Goal: Task Accomplishment & Management: Complete application form

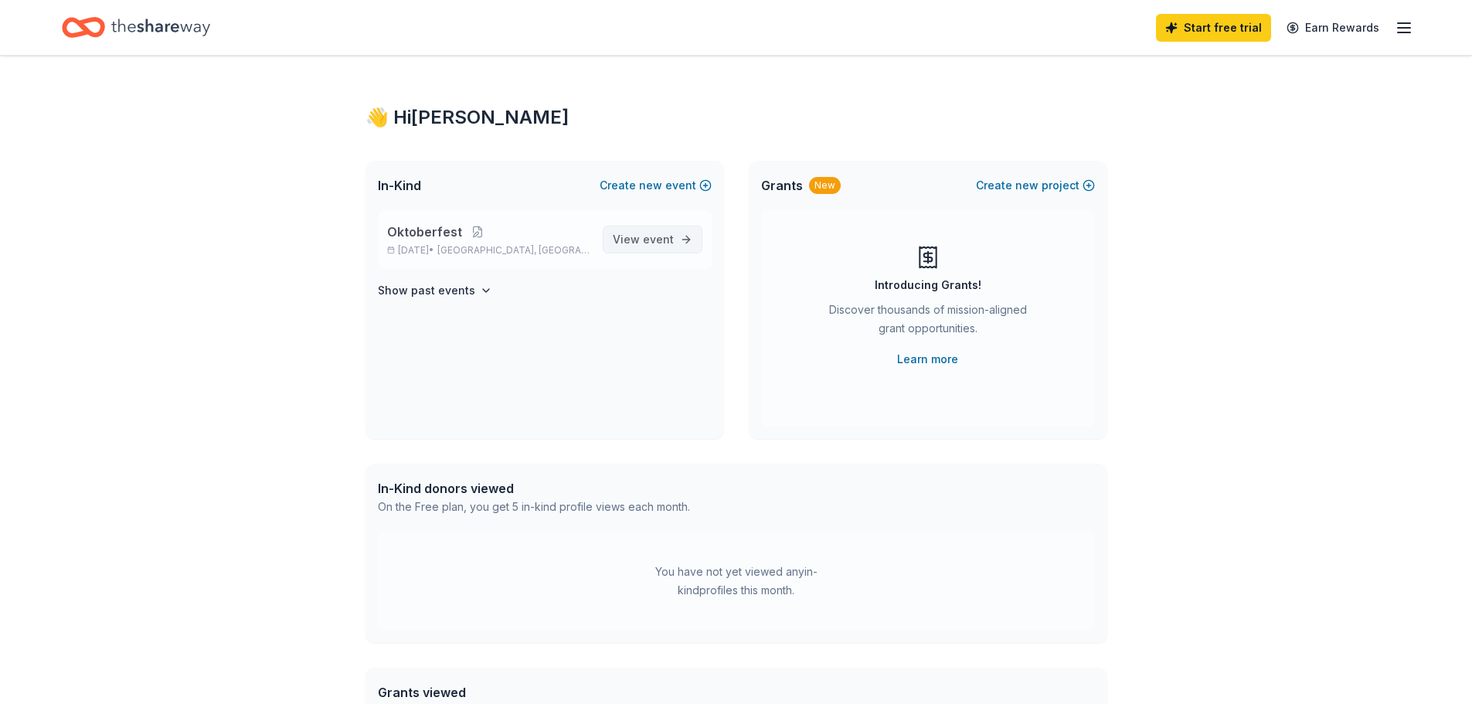
click at [654, 243] on span "event" at bounding box center [658, 239] width 31 height 13
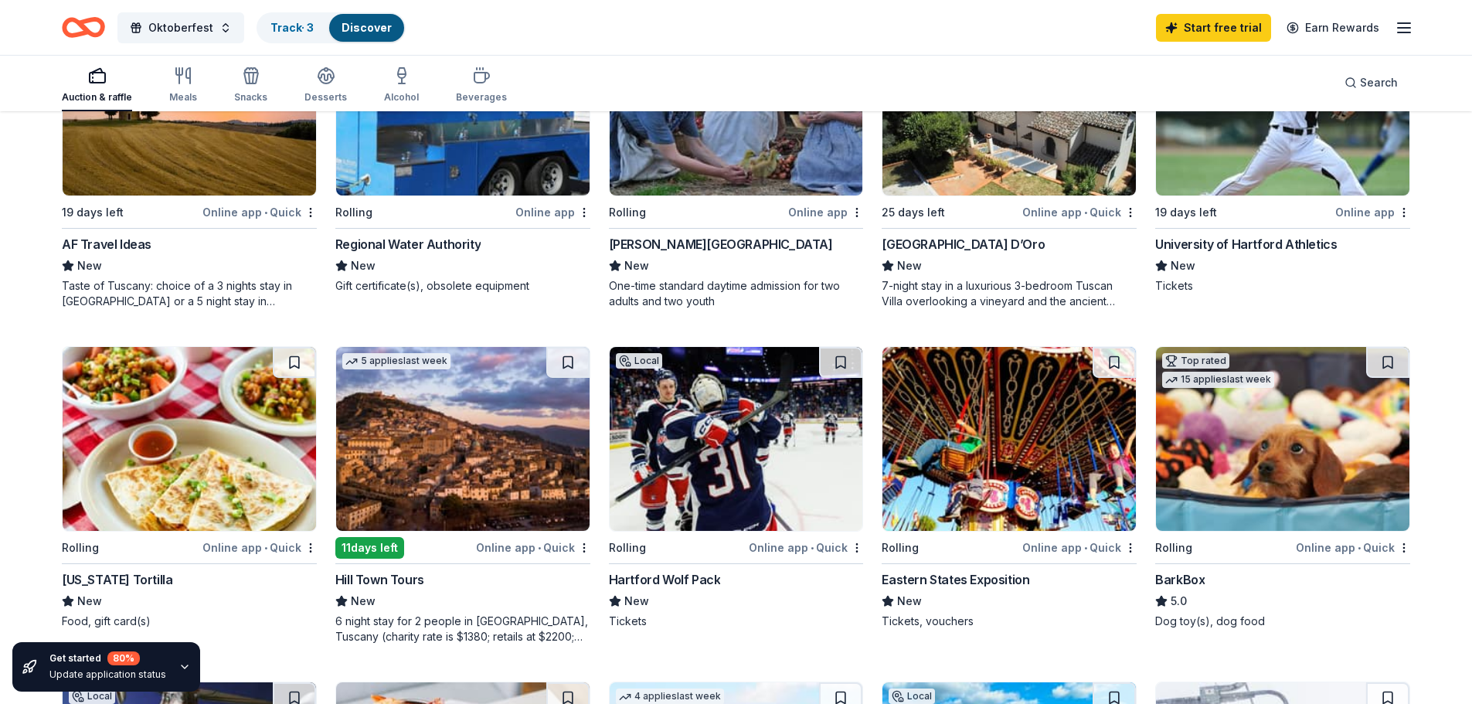
scroll to position [618, 0]
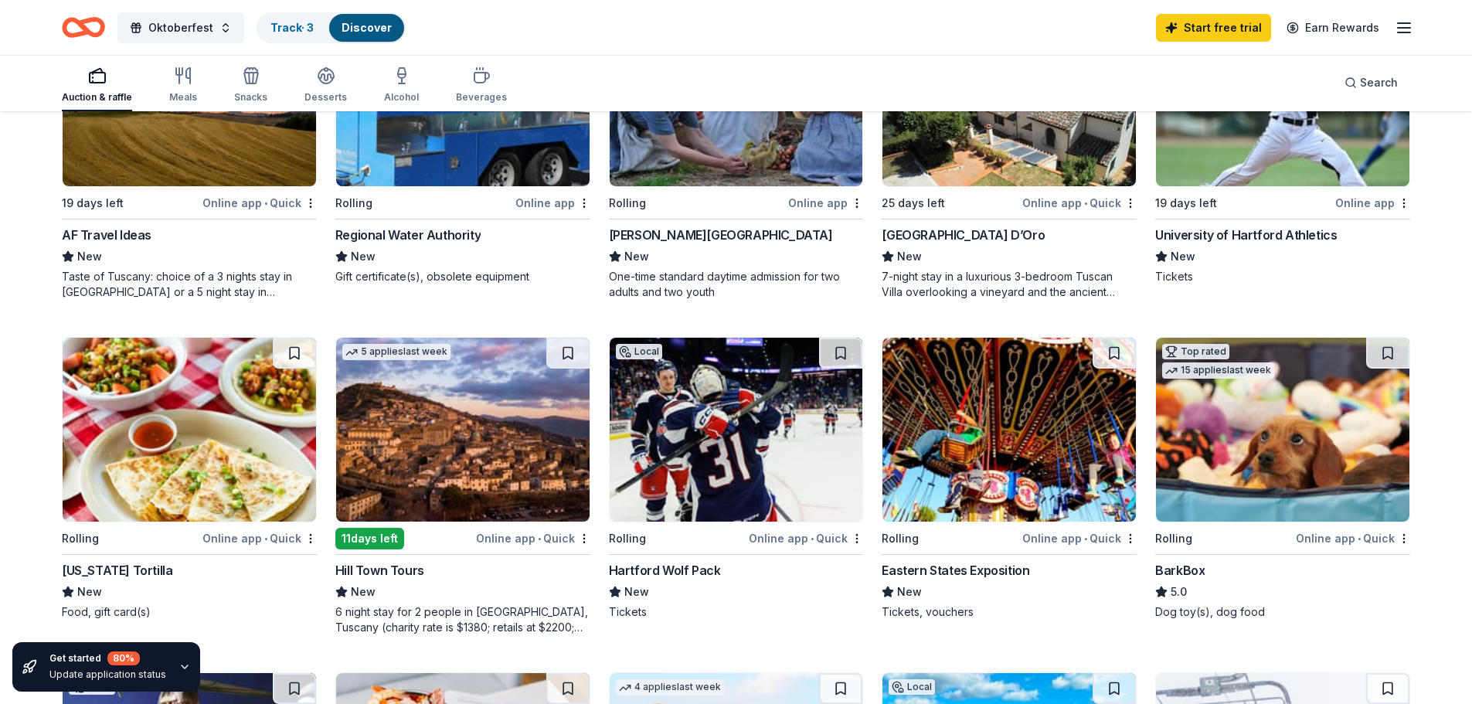
click at [1340, 539] on div "Online app • Quick" at bounding box center [1353, 537] width 114 height 19
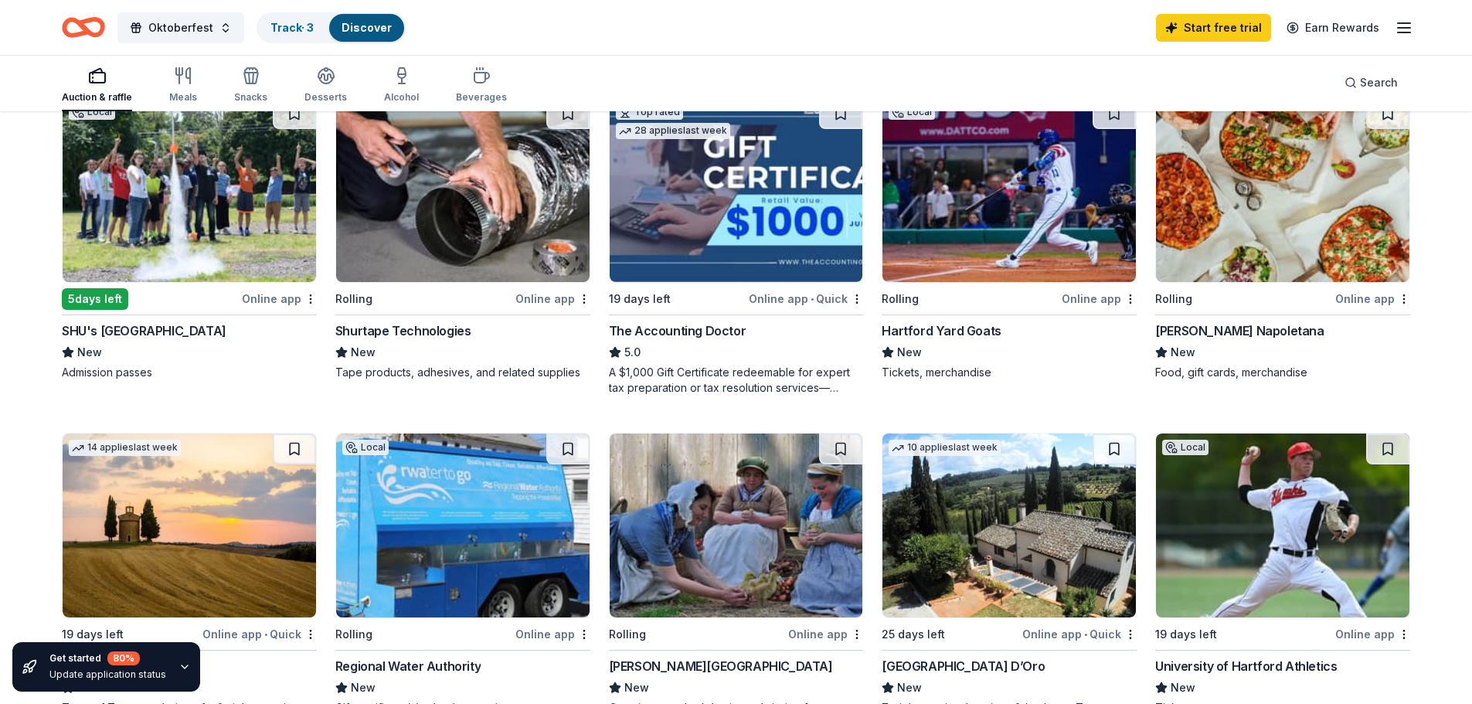
scroll to position [232, 0]
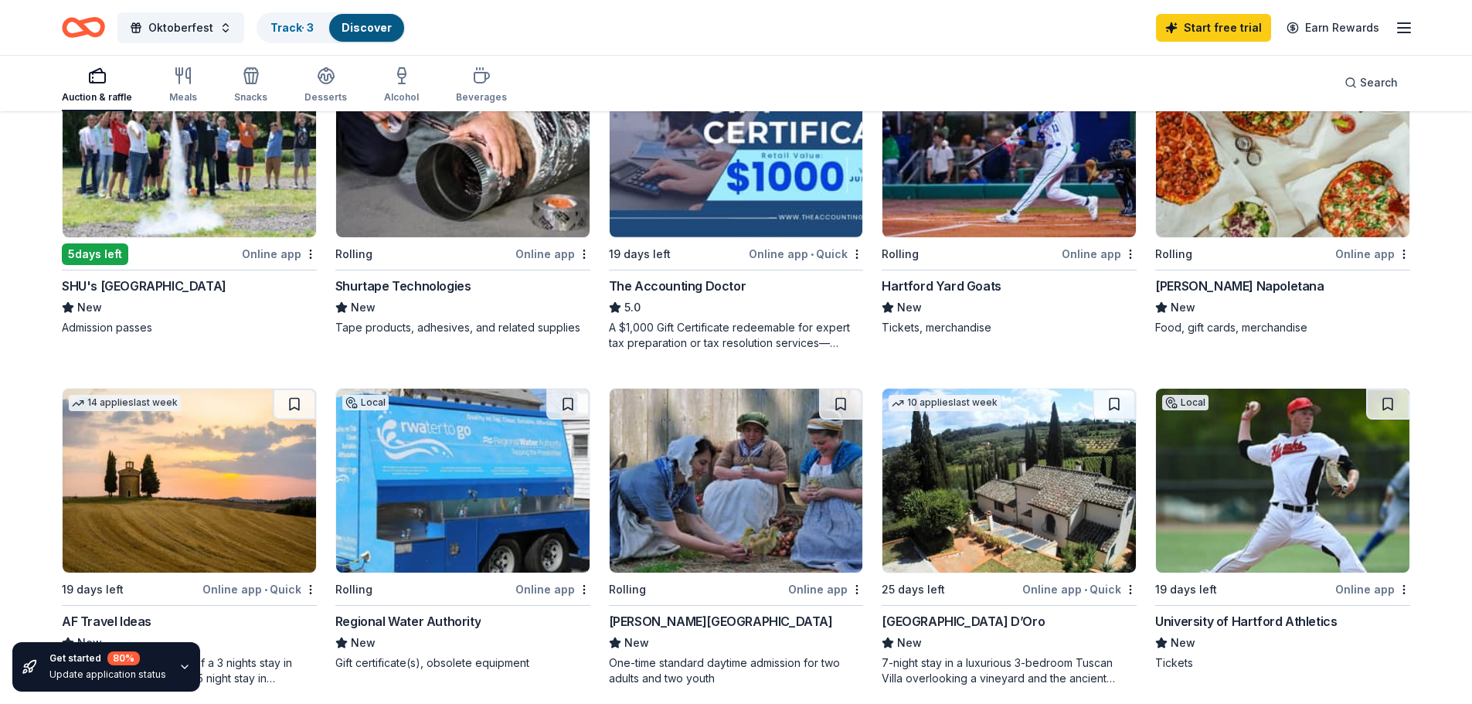
click at [1208, 285] on div "Frank Pepe Pizzeria Napoletana" at bounding box center [1239, 286] width 168 height 19
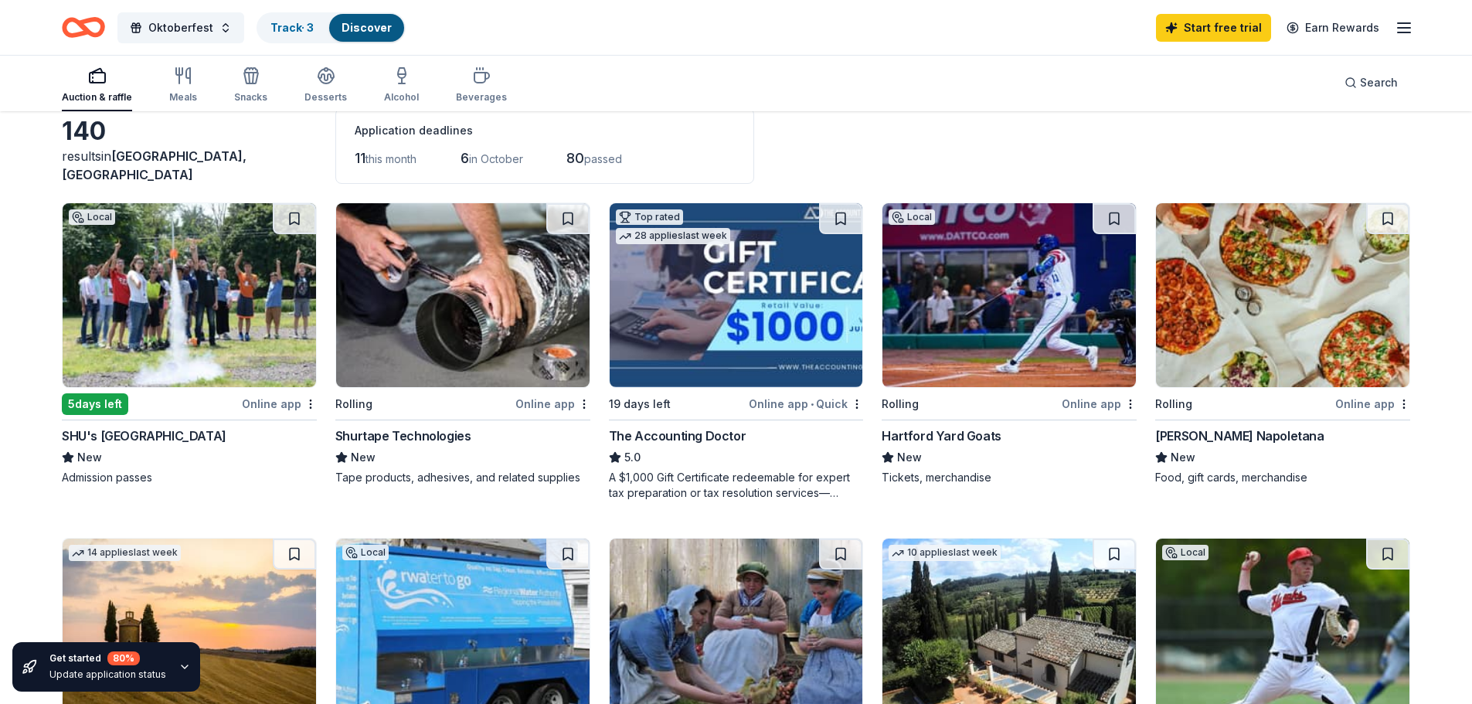
scroll to position [0, 0]
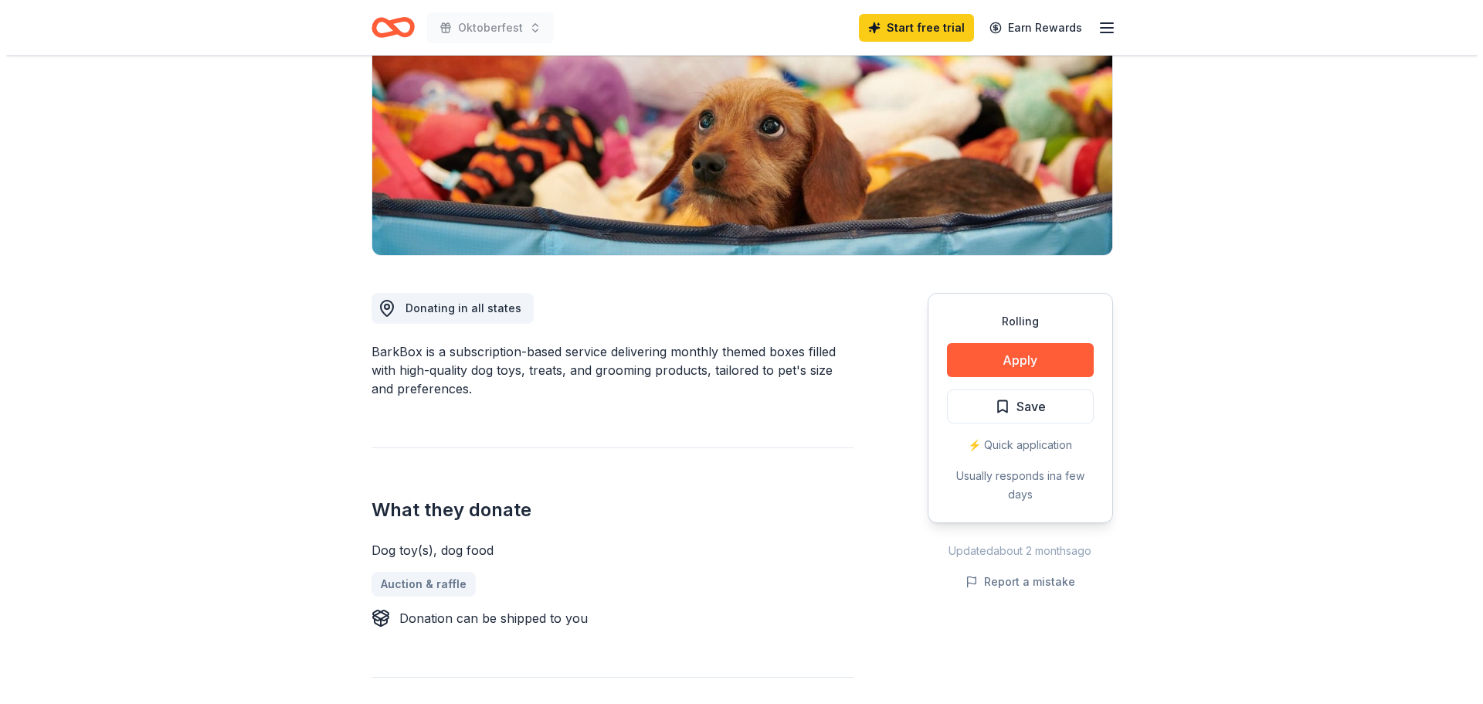
scroll to position [232, 0]
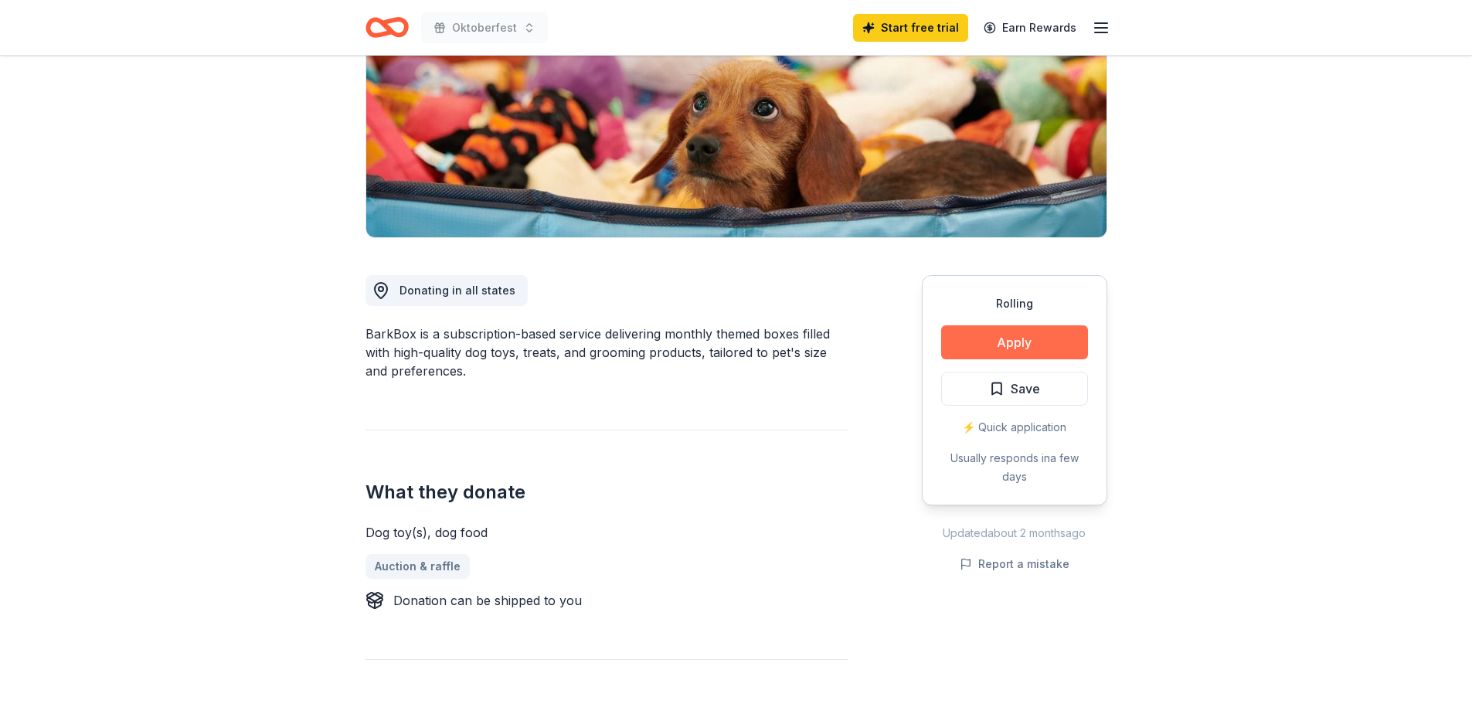
click at [997, 341] on button "Apply" at bounding box center [1014, 342] width 147 height 34
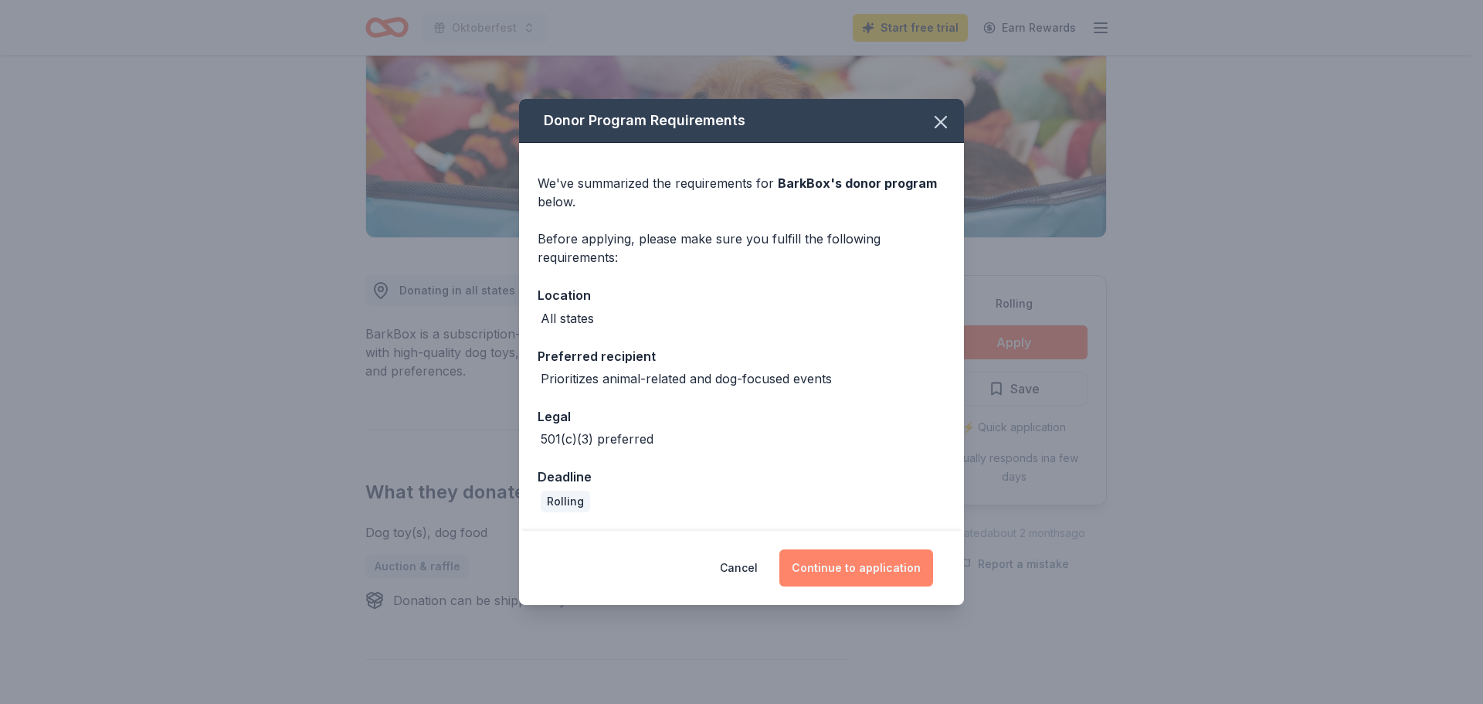
click at [817, 565] on button "Continue to application" at bounding box center [857, 567] width 154 height 37
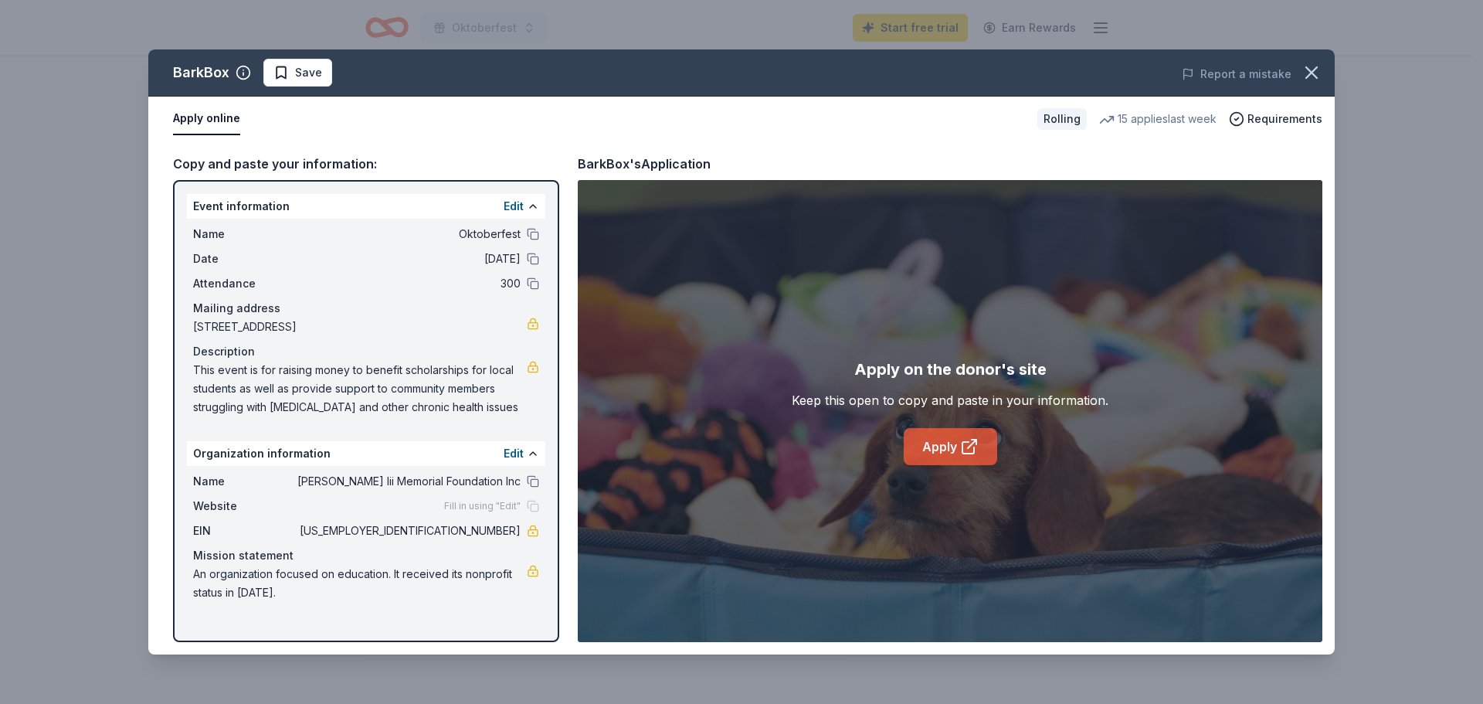
click at [939, 447] on link "Apply" at bounding box center [950, 446] width 93 height 37
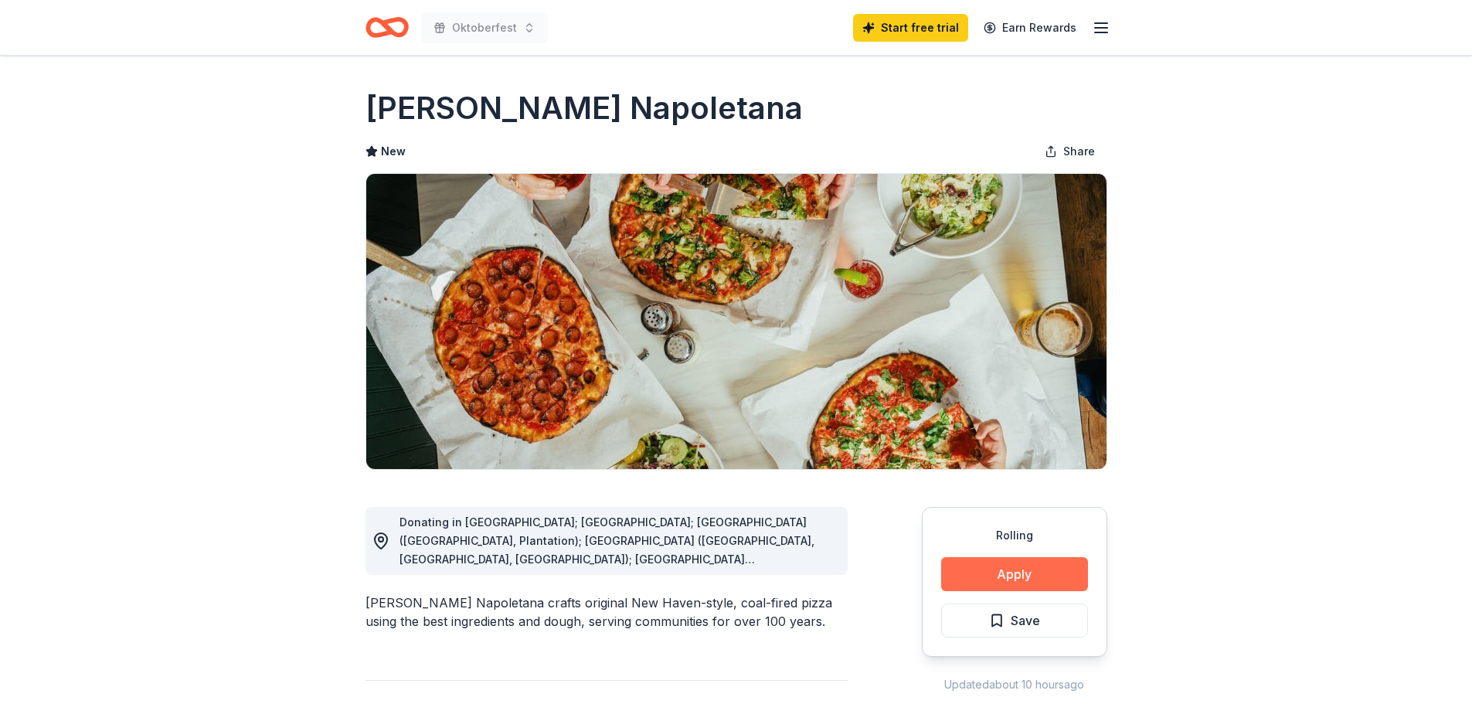
click at [999, 576] on button "Apply" at bounding box center [1014, 574] width 147 height 34
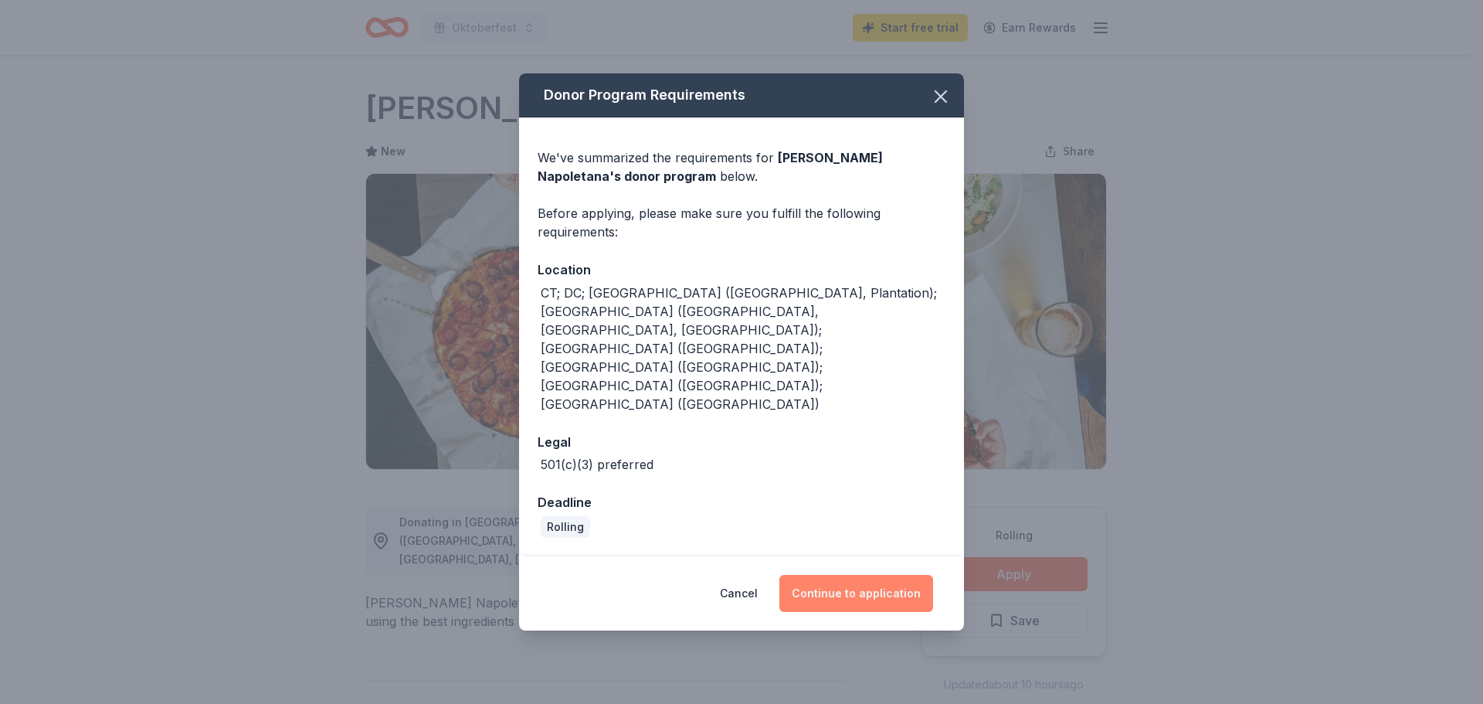
click at [875, 575] on button "Continue to application" at bounding box center [857, 593] width 154 height 37
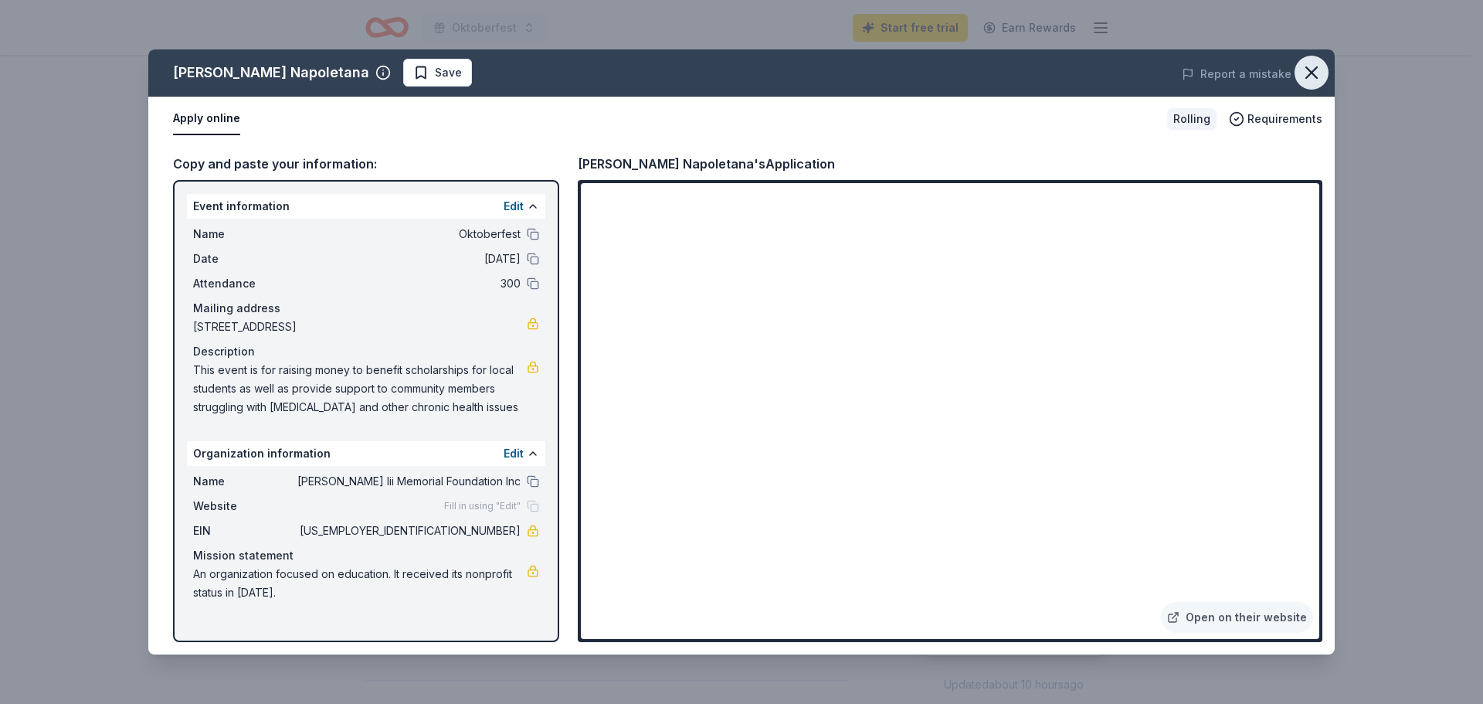
click at [1320, 75] on icon "button" at bounding box center [1312, 73] width 22 height 22
